Goal: Find specific page/section

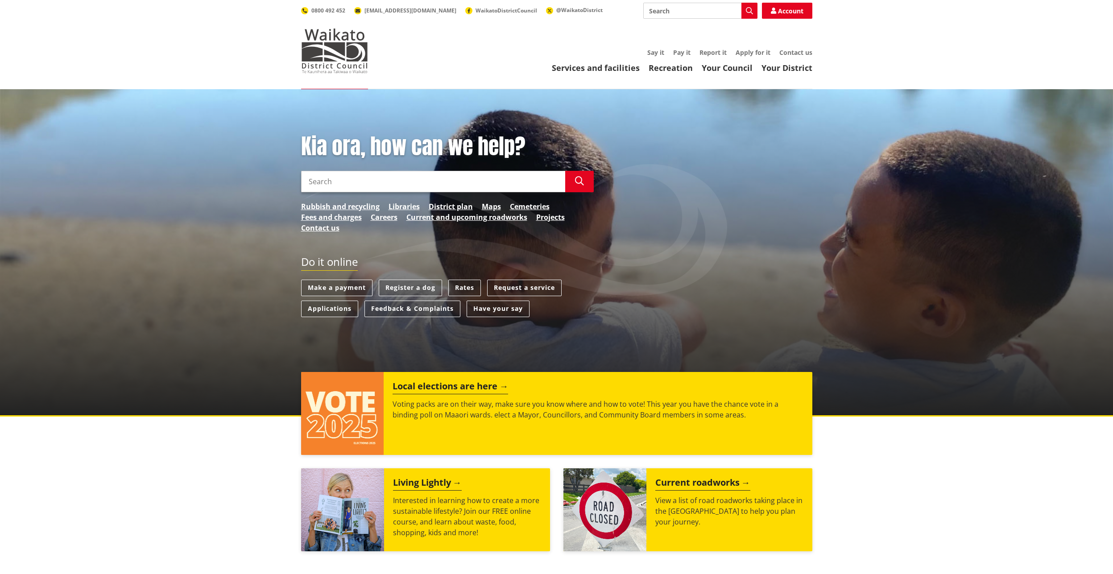
click at [696, 14] on input "Search" at bounding box center [700, 11] width 114 height 16
type input "career"
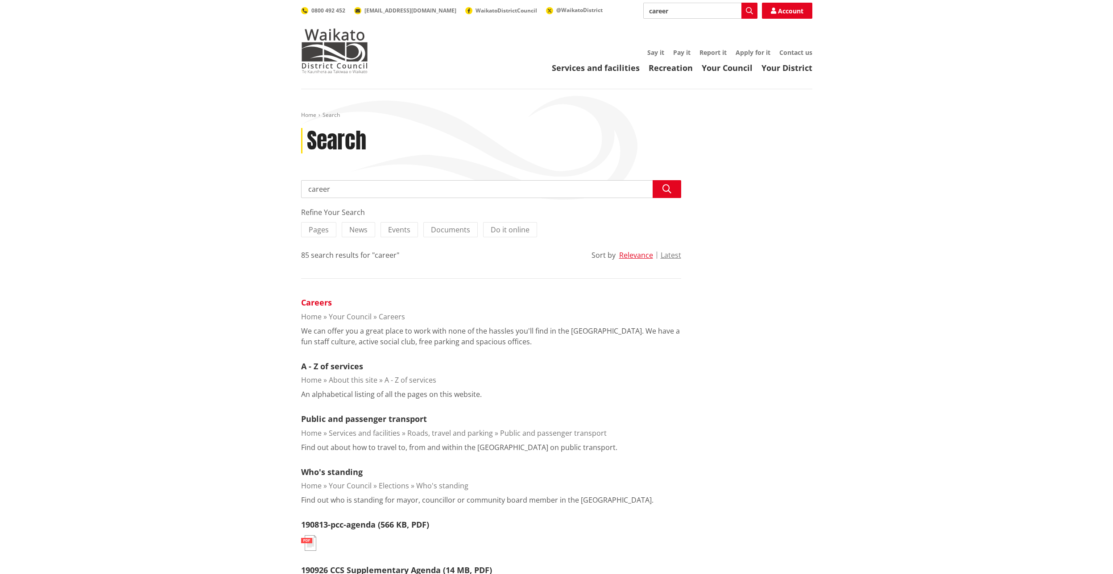
click at [307, 304] on link "Careers" at bounding box center [316, 302] width 31 height 11
